Goal: Task Accomplishment & Management: Manage account settings

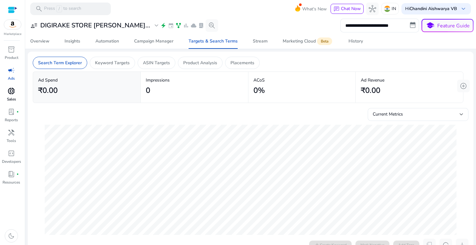
scroll to position [0, 277]
click at [67, 45] on span "Insights" at bounding box center [73, 41] width 16 height 15
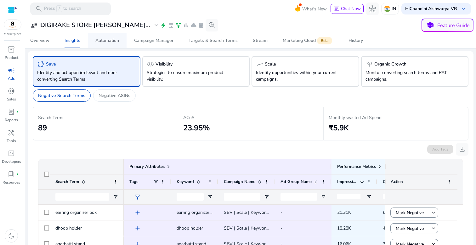
click at [114, 47] on span "Automation" at bounding box center [107, 40] width 24 height 15
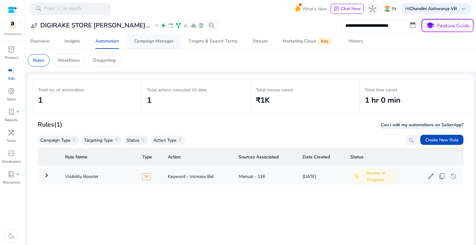
click at [158, 39] on div "Campaign Manager" at bounding box center [153, 41] width 39 height 4
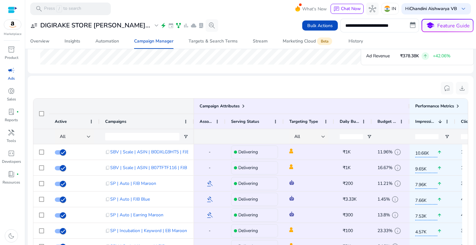
scroll to position [392, 0]
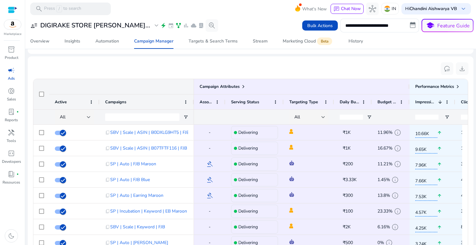
click at [176, 66] on div "reset_settings download" at bounding box center [251, 68] width 436 height 14
click at [217, 101] on span at bounding box center [217, 101] width 5 height 5
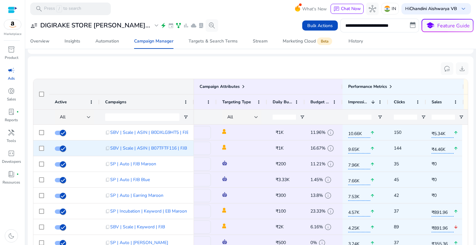
scroll to position [0, 0]
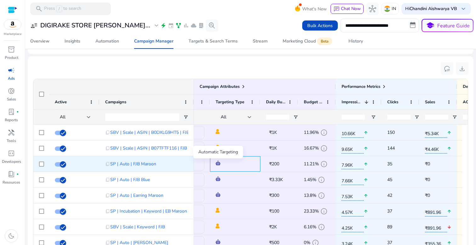
click at [218, 163] on img at bounding box center [218, 163] width 5 height 5
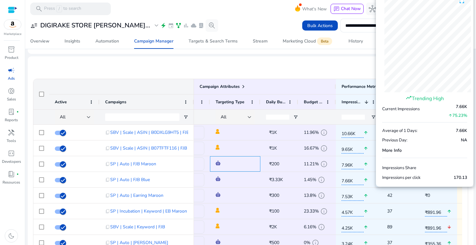
click at [338, 73] on div "reset_settings download" at bounding box center [251, 68] width 436 height 14
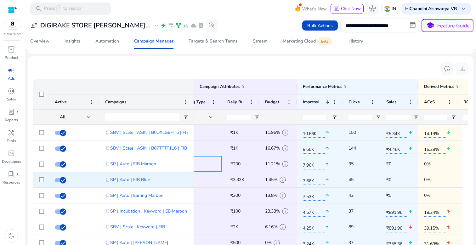
scroll to position [0, 135]
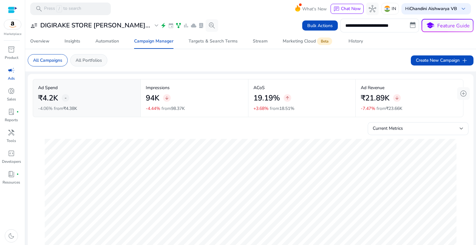
click at [77, 63] on p "All Portfolios" at bounding box center [89, 60] width 26 height 7
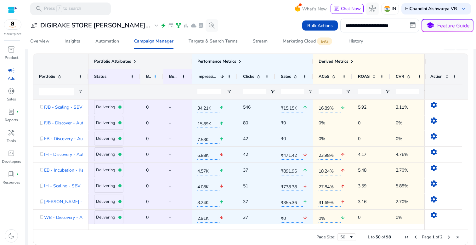
click at [156, 76] on span at bounding box center [155, 76] width 5 height 5
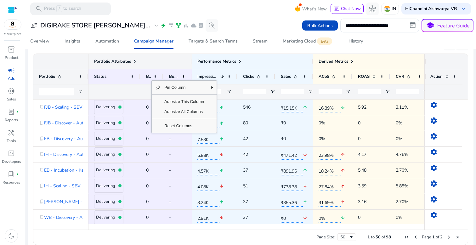
click at [187, 113] on span "Autosize All Columns" at bounding box center [184, 112] width 47 height 10
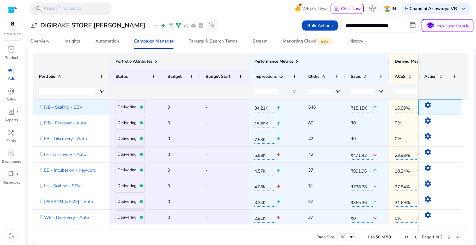
click at [427, 107] on mat-icon "settings" at bounding box center [428, 105] width 8 height 8
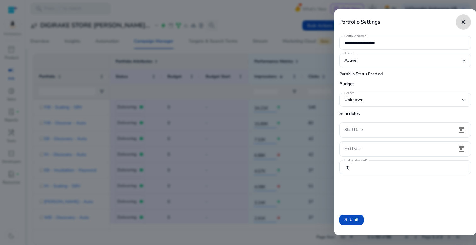
click at [462, 20] on mat-icon "close" at bounding box center [464, 22] width 8 height 8
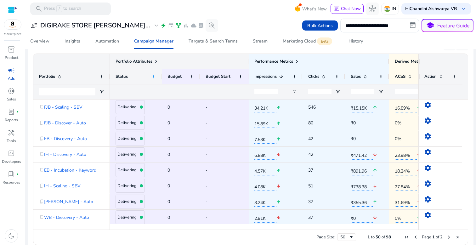
click at [152, 75] on span at bounding box center [153, 76] width 5 height 5
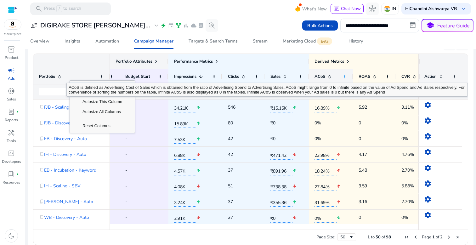
click at [343, 74] on span at bounding box center [344, 76] width 5 height 5
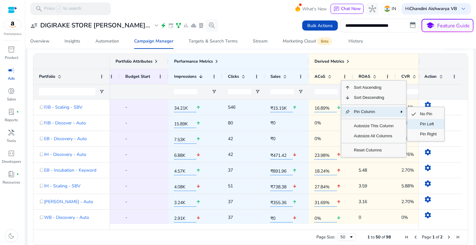
click at [424, 124] on span "Pin Left" at bounding box center [428, 124] width 24 height 10
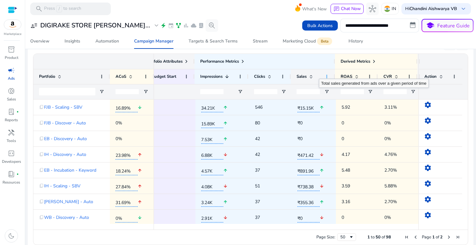
click at [325, 76] on span at bounding box center [326, 76] width 5 height 5
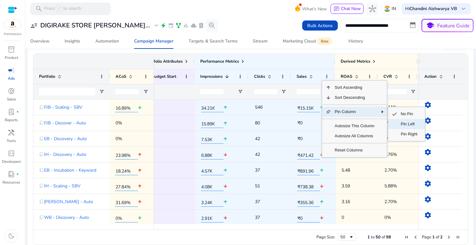
click at [411, 126] on span "Pin Left" at bounding box center [409, 124] width 24 height 10
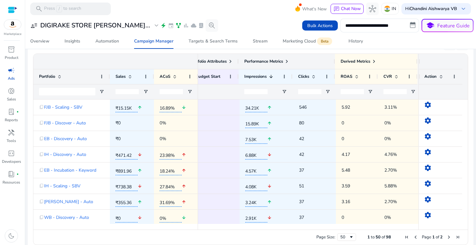
click at [287, 61] on span at bounding box center [286, 61] width 5 height 5
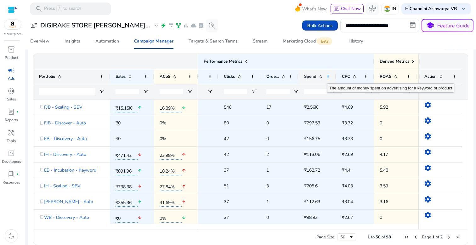
click at [327, 77] on span at bounding box center [327, 76] width 5 height 5
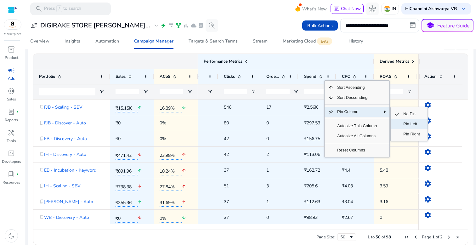
click at [414, 123] on span "Pin Left" at bounding box center [411, 124] width 24 height 10
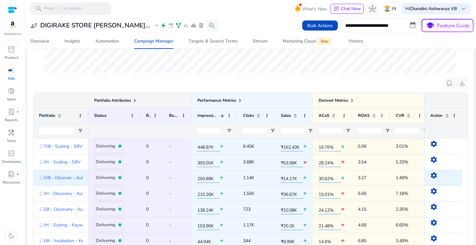
scroll to position [0, 6]
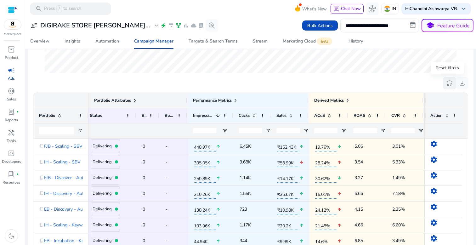
click at [448, 85] on span "reset_settings" at bounding box center [450, 83] width 8 height 8
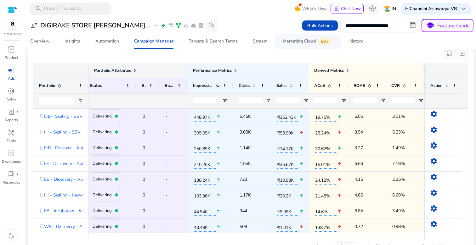
click at [305, 48] on span "Marketing Cloud Beta" at bounding box center [308, 41] width 51 height 15
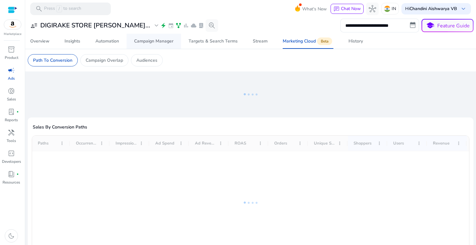
click at [147, 42] on div "Campaign Manager" at bounding box center [153, 41] width 39 height 4
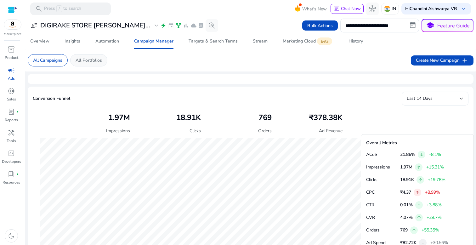
click at [93, 61] on p "All Portfolios" at bounding box center [89, 60] width 26 height 7
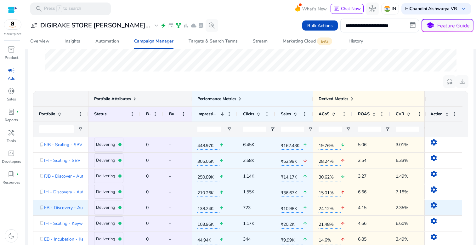
scroll to position [164, 0]
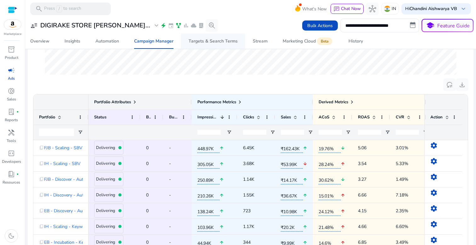
click at [203, 41] on div "Targets & Search Terms" at bounding box center [213, 41] width 49 height 4
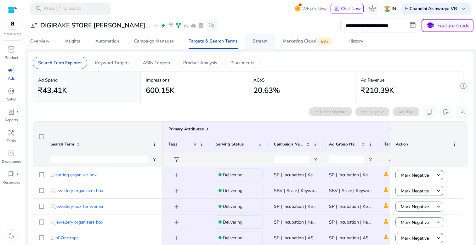
click at [260, 43] on div "Stream" at bounding box center [260, 41] width 15 height 4
click at [218, 43] on div "Targets & Search Terms" at bounding box center [213, 41] width 49 height 4
click at [116, 40] on div "Automation" at bounding box center [107, 41] width 24 height 4
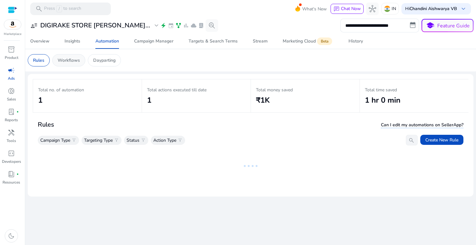
click at [73, 59] on p "Workflows" at bounding box center [69, 60] width 22 height 7
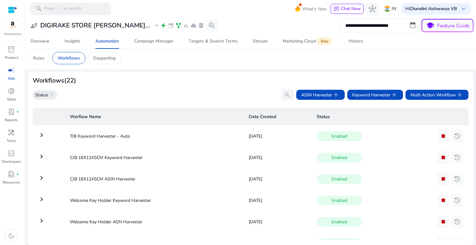
click at [45, 93] on p "Status" at bounding box center [41, 95] width 13 height 7
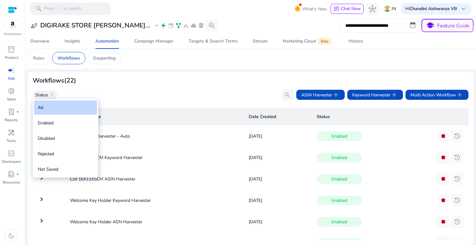
click at [119, 86] on div at bounding box center [238, 122] width 476 height 245
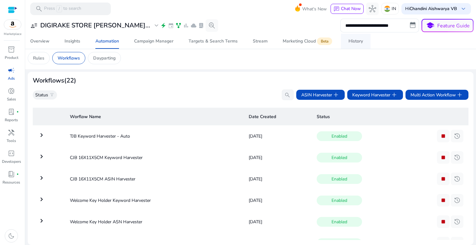
click at [355, 42] on div "History" at bounding box center [355, 41] width 14 height 4
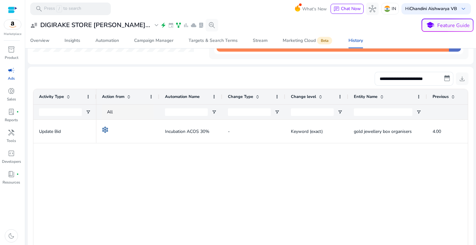
scroll to position [9, 0]
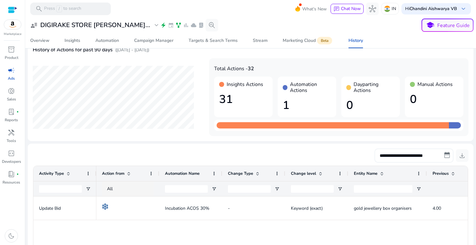
click at [303, 113] on div "Automation Actions 1" at bounding box center [307, 96] width 59 height 41
click at [302, 107] on h1 "1" at bounding box center [307, 106] width 48 height 14
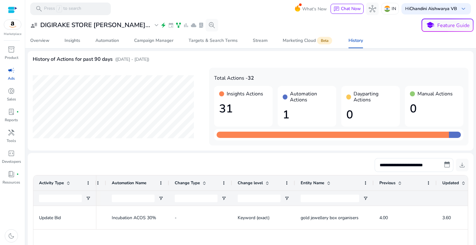
scroll to position [0, 0]
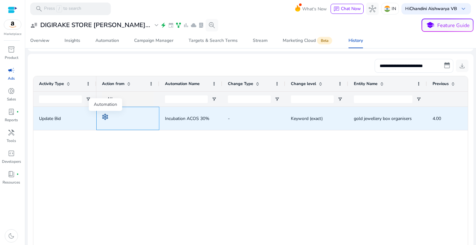
click at [104, 117] on img at bounding box center [105, 117] width 6 height 6
